Goal: Contribute content

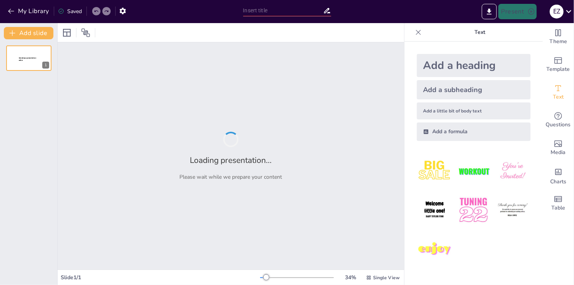
type input "Mitigación de Riesgos en Proyectos de IA: Estrategias y Buenas Prácticas"
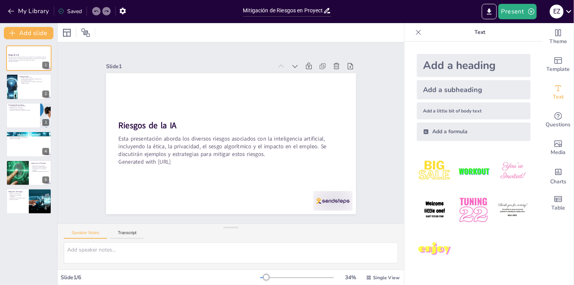
click at [415, 32] on icon at bounding box center [419, 32] width 8 height 8
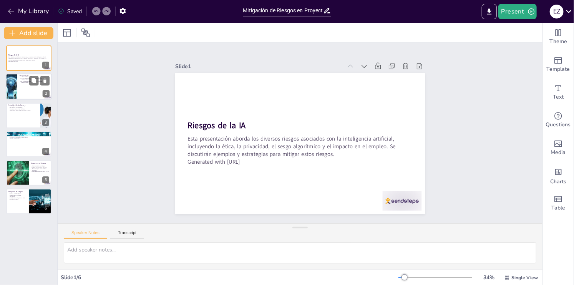
click at [34, 87] on div at bounding box center [29, 87] width 46 height 26
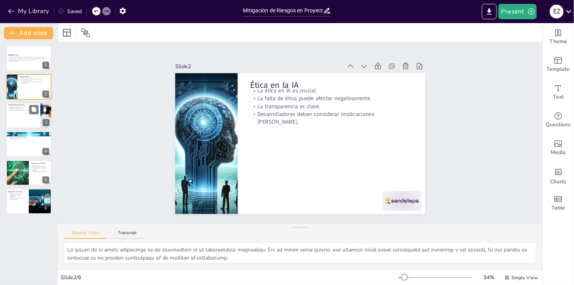
click at [17, 114] on div at bounding box center [29, 115] width 46 height 26
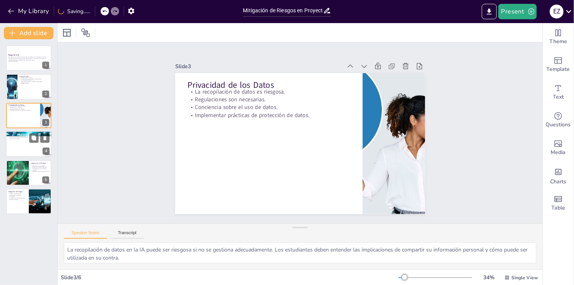
click at [26, 144] on div at bounding box center [29, 144] width 46 height 26
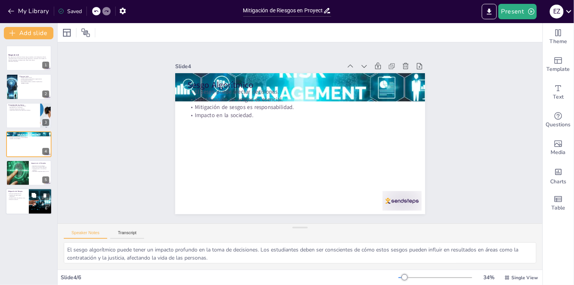
click at [13, 199] on p "Educación sobre IA." at bounding box center [17, 199] width 18 height 2
type textarea "Un enfoque multidisciplinario es vital para abordar los riesgos de la IA. Los e…"
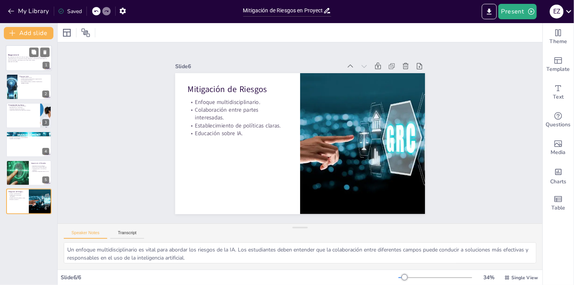
click at [25, 68] on div at bounding box center [29, 58] width 46 height 26
